Goal: Find specific page/section: Find specific page/section

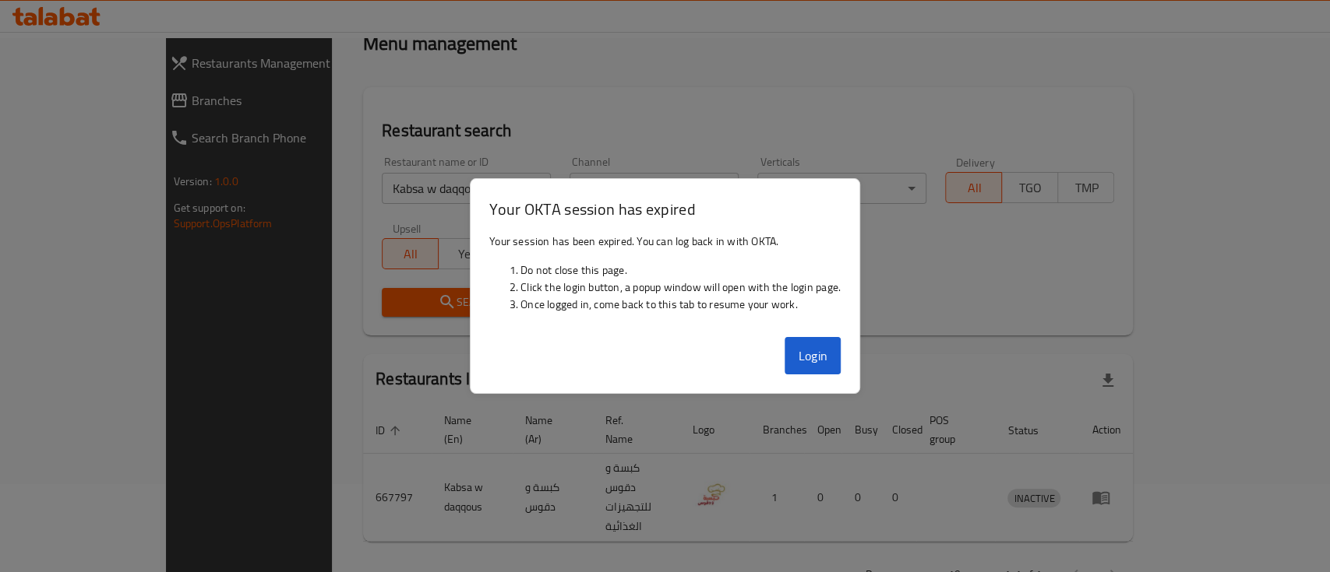
scroll to position [88, 0]
click at [819, 344] on button "Login" at bounding box center [812, 355] width 56 height 37
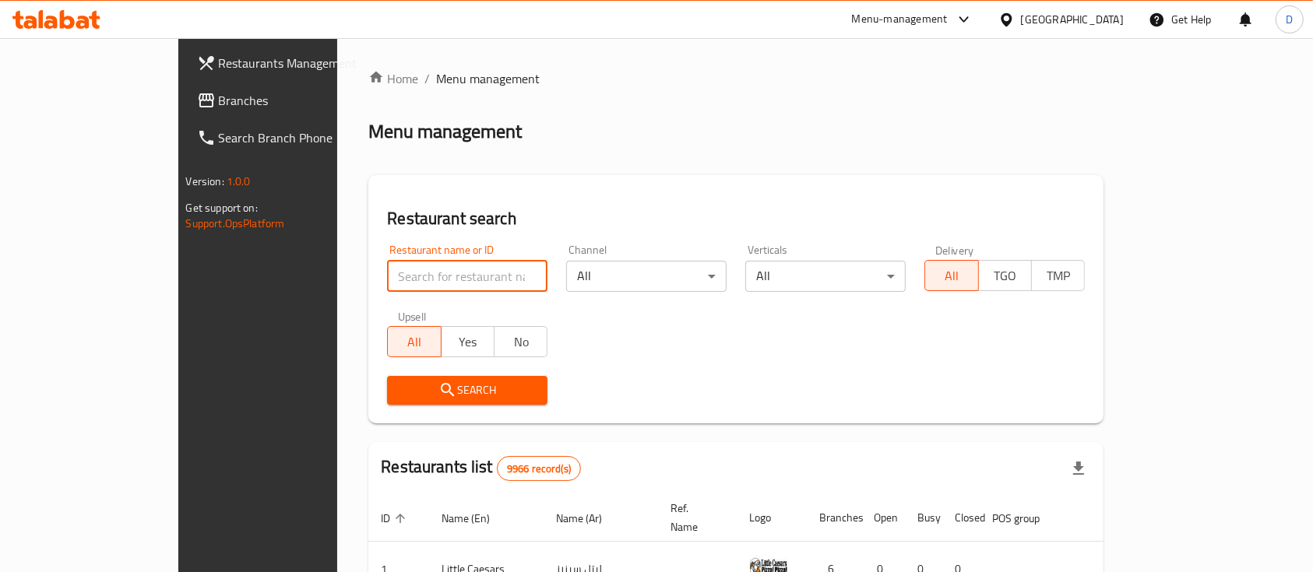
click at [387, 284] on input "search" at bounding box center [467, 276] width 160 height 31
click button "Search" at bounding box center [467, 390] width 160 height 29
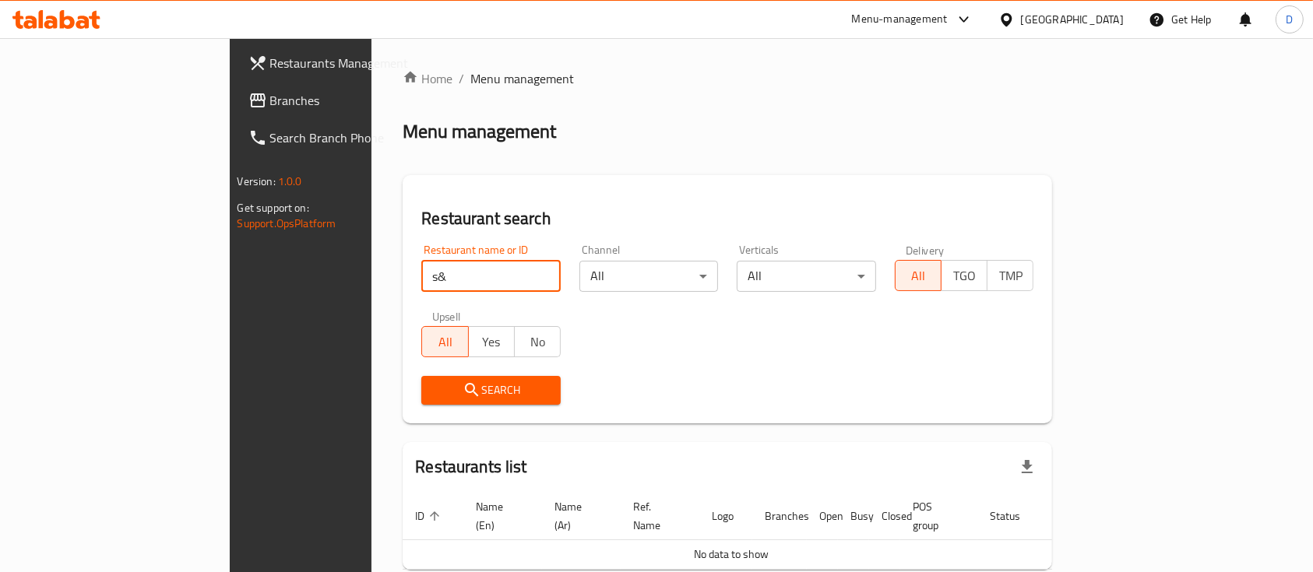
type input "s"
type input "p"
type input "pizza S"
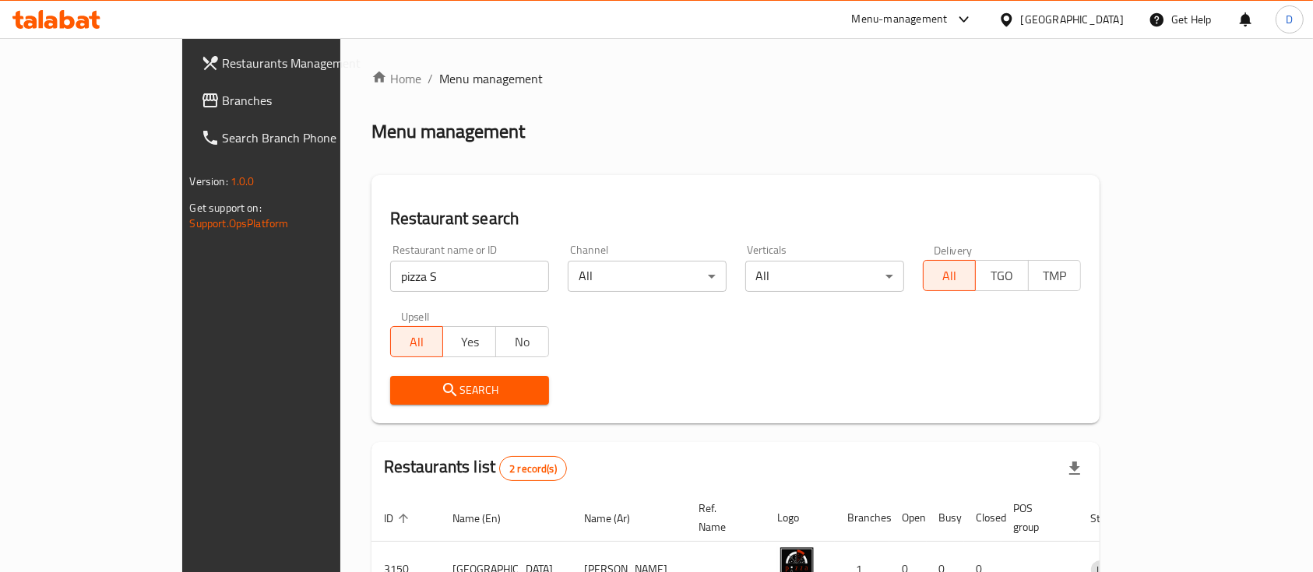
click at [1132, 242] on div "Home / Menu management Menu management Restaurant search Restaurant name or ID …" at bounding box center [735, 387] width 791 height 699
